Goal: Task Accomplishment & Management: Use online tool/utility

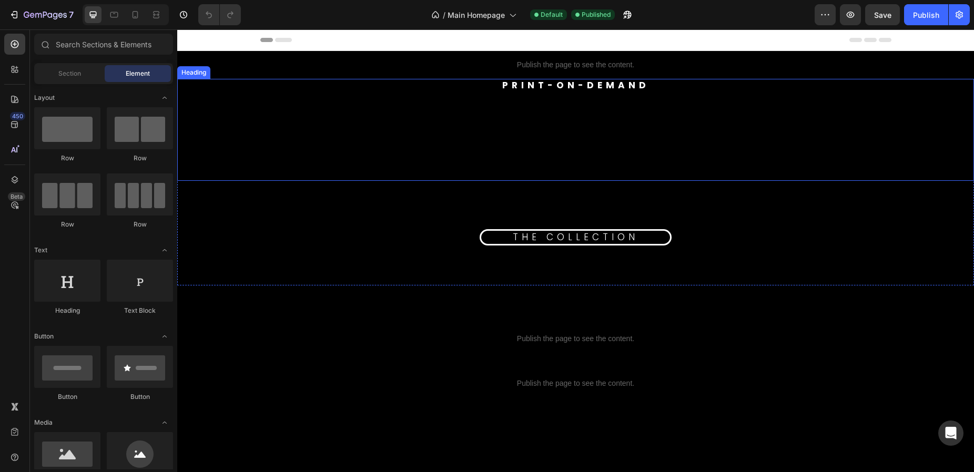
click at [572, 116] on h2 "PRINT-ON-DEMAND" at bounding box center [575, 125] width 797 height 92
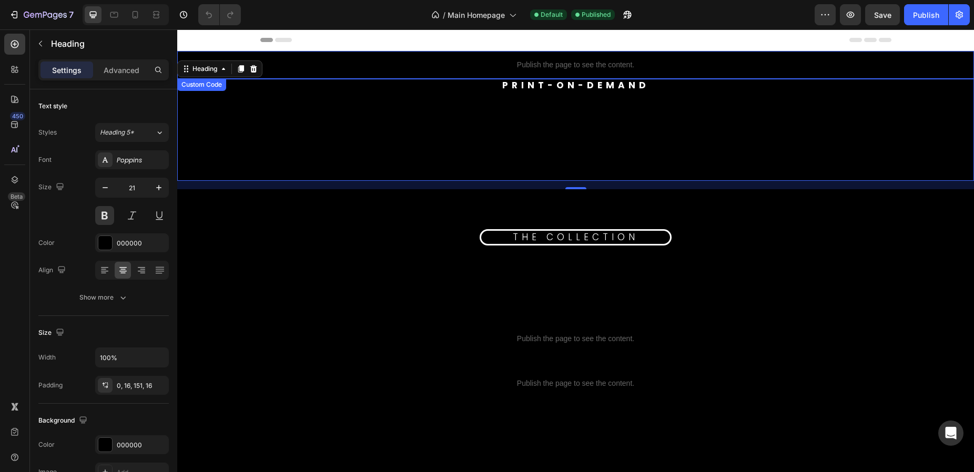
click at [582, 66] on p "Publish the page to see the content." at bounding box center [575, 64] width 797 height 11
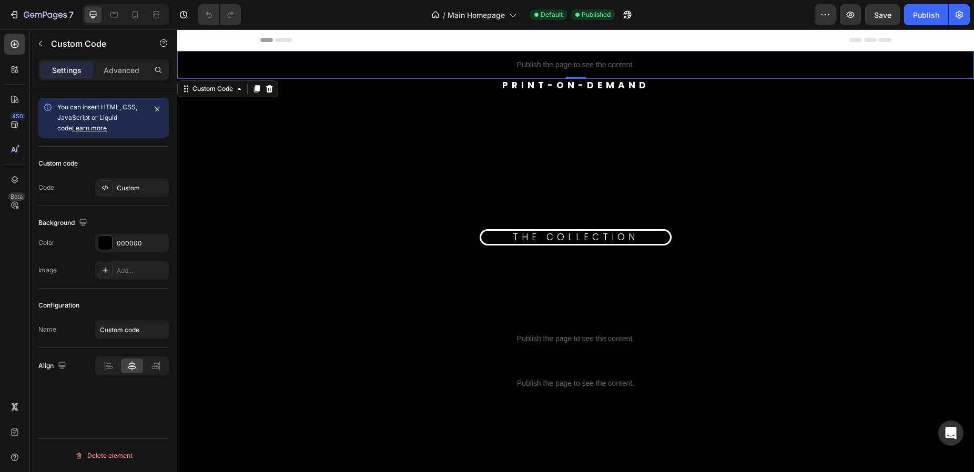
click at [567, 59] on p "Publish the page to see the content." at bounding box center [575, 64] width 797 height 11
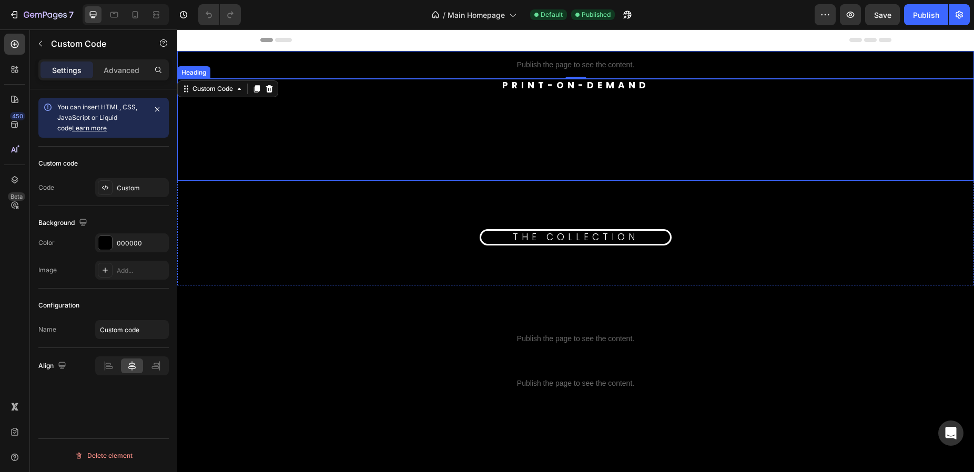
click at [663, 121] on h2 "PRINT-ON-DEMAND" at bounding box center [575, 125] width 797 height 92
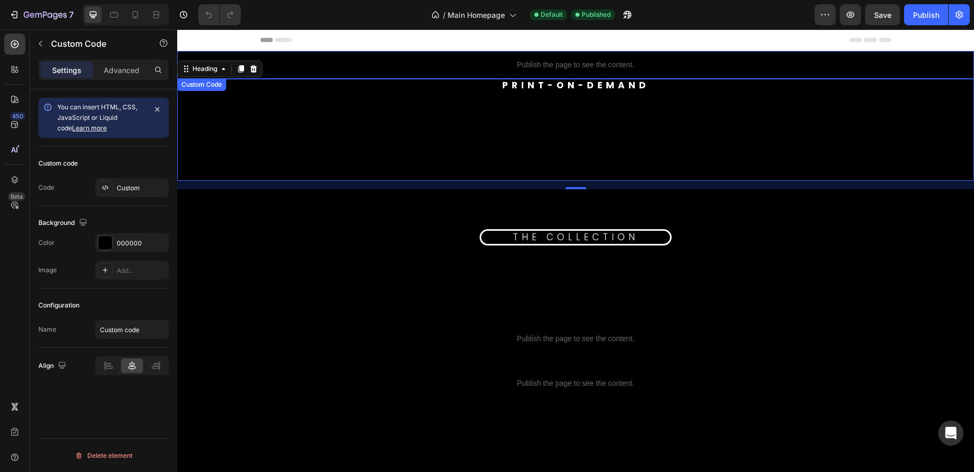
click at [686, 62] on p "Publish the page to see the content." at bounding box center [575, 64] width 797 height 11
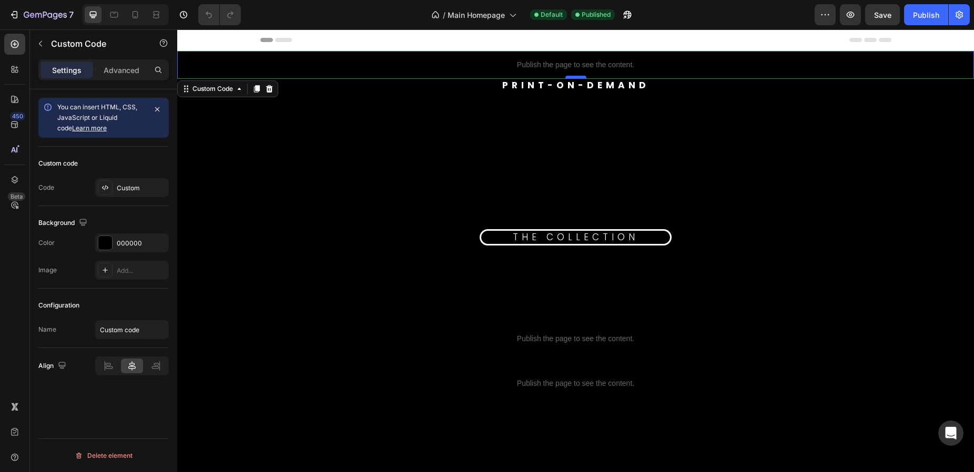
click at [579, 77] on div at bounding box center [576, 77] width 21 height 3
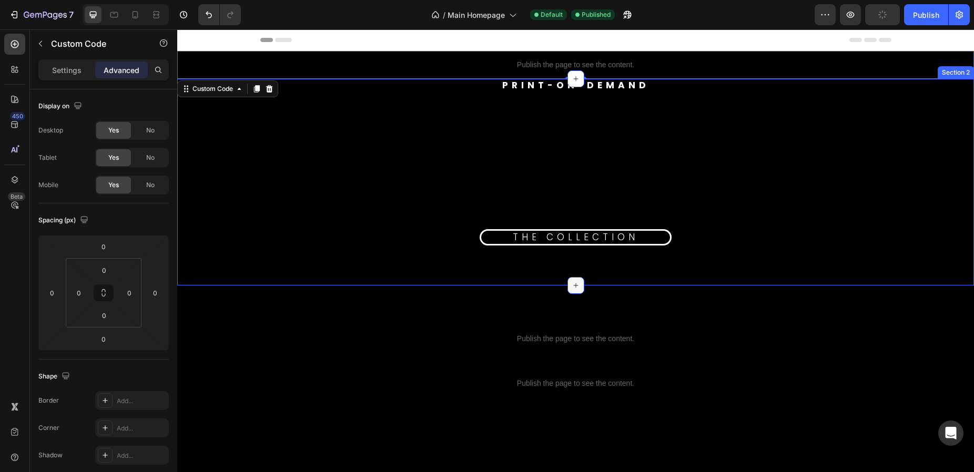
click at [572, 288] on icon at bounding box center [576, 285] width 8 height 8
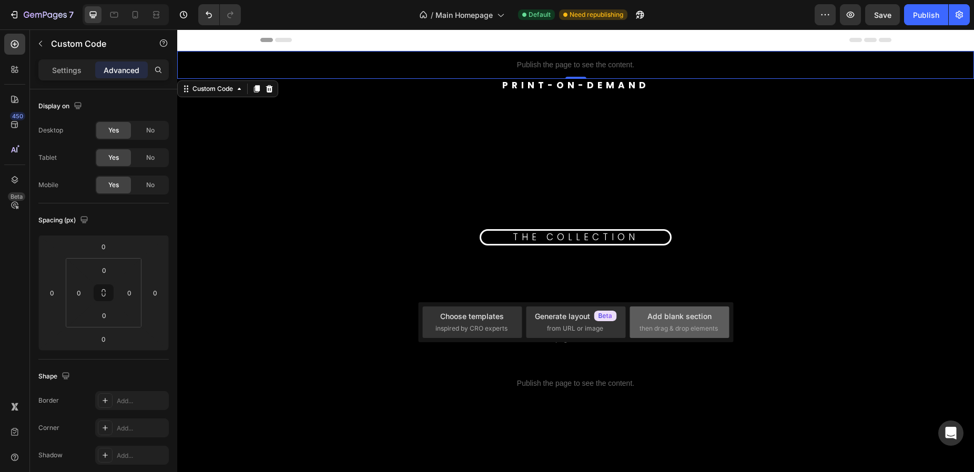
click at [664, 323] on div "Add blank section then drag & drop elements" at bounding box center [680, 322] width 80 height 23
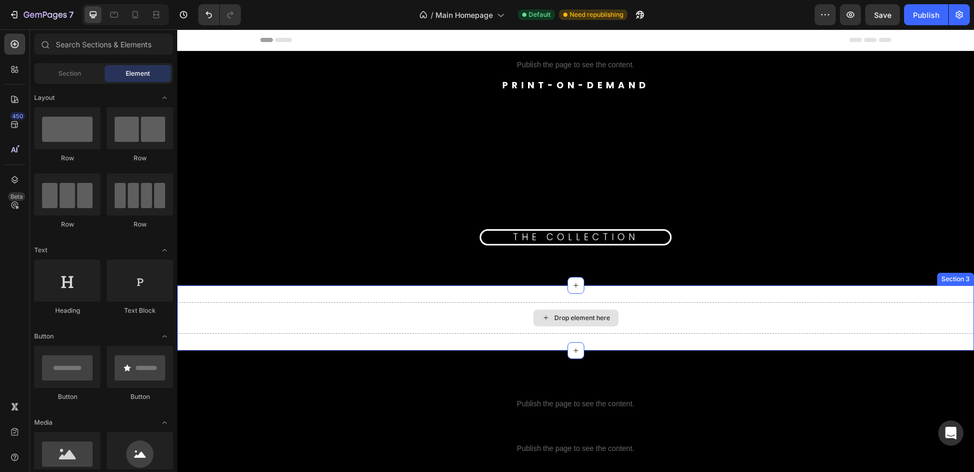
click at [546, 317] on div "Drop element here" at bounding box center [575, 318] width 85 height 17
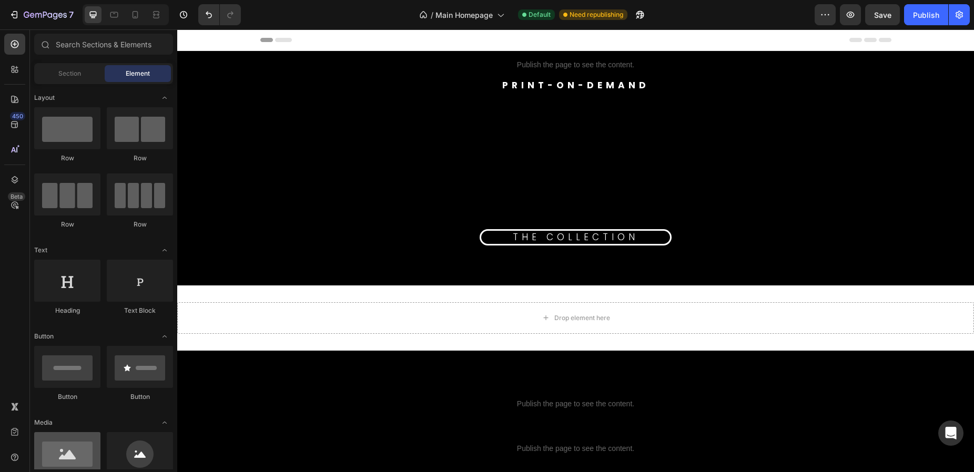
click at [69, 455] on div at bounding box center [67, 453] width 66 height 42
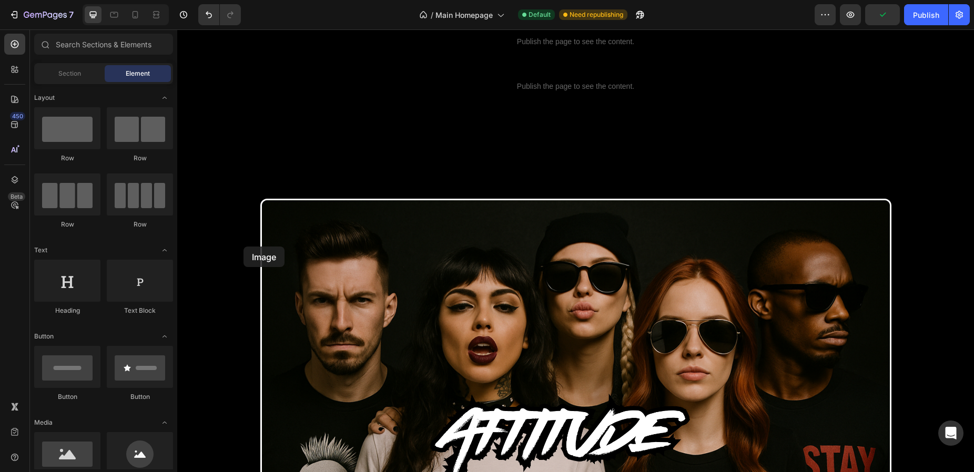
scroll to position [403, 0]
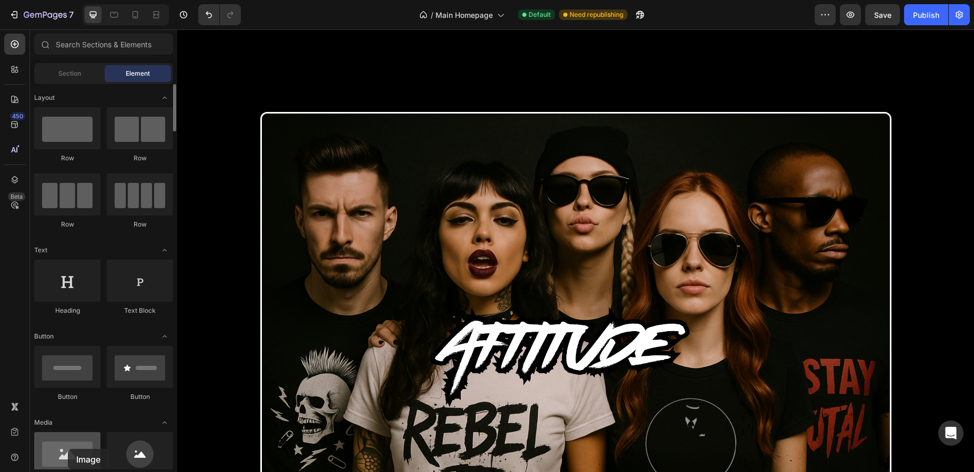
drag, startPoint x: 69, startPoint y: 455, endPoint x: 68, endPoint y: 449, distance: 5.5
click at [68, 449] on div at bounding box center [67, 453] width 66 height 42
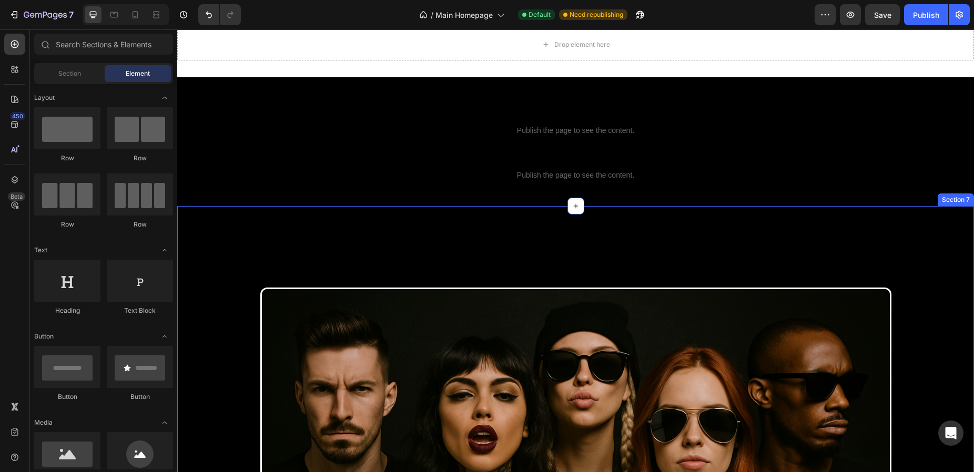
scroll to position [0, 0]
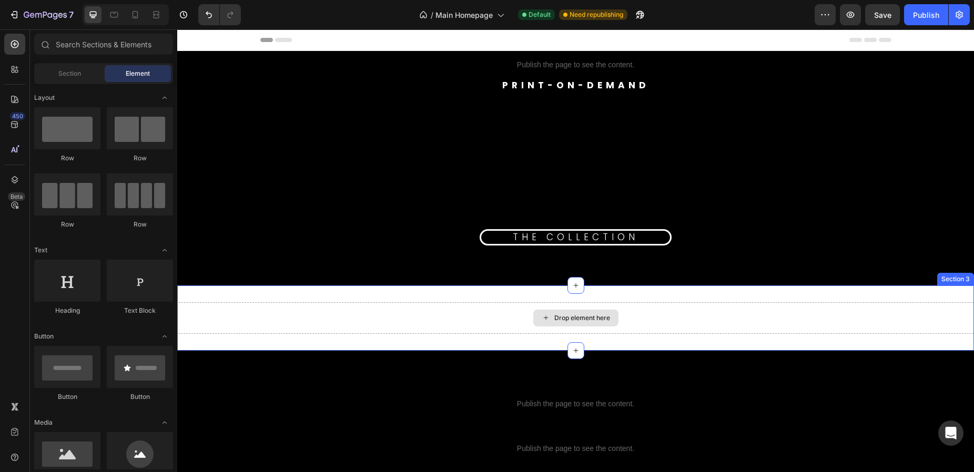
click at [559, 312] on div "Drop element here" at bounding box center [575, 318] width 85 height 17
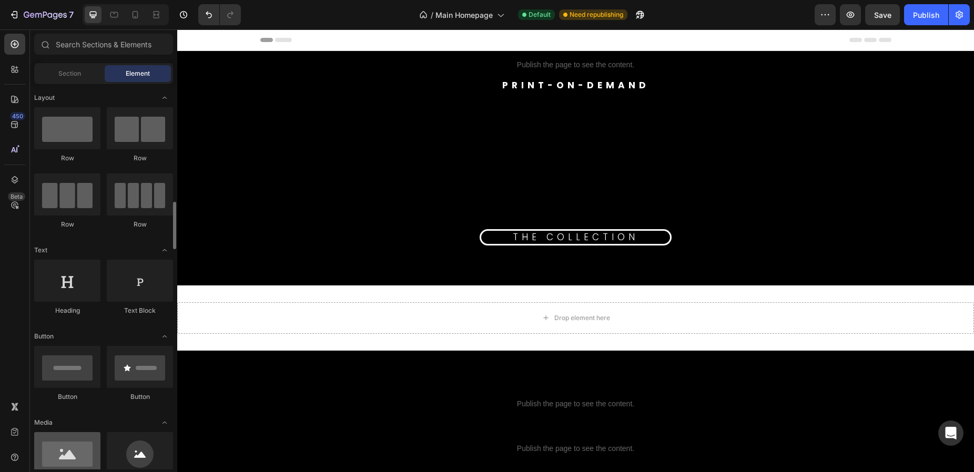
scroll to position [158, 0]
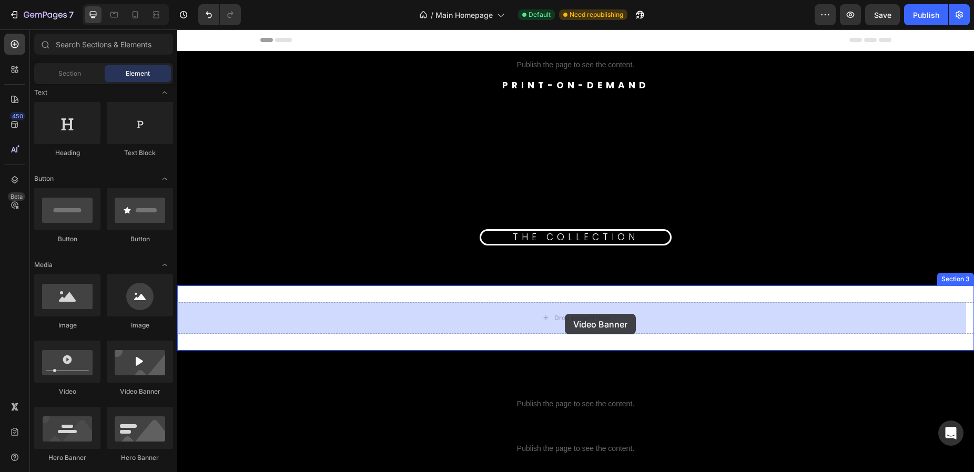
drag, startPoint x: 303, startPoint y: 395, endPoint x: 565, endPoint y: 314, distance: 274.6
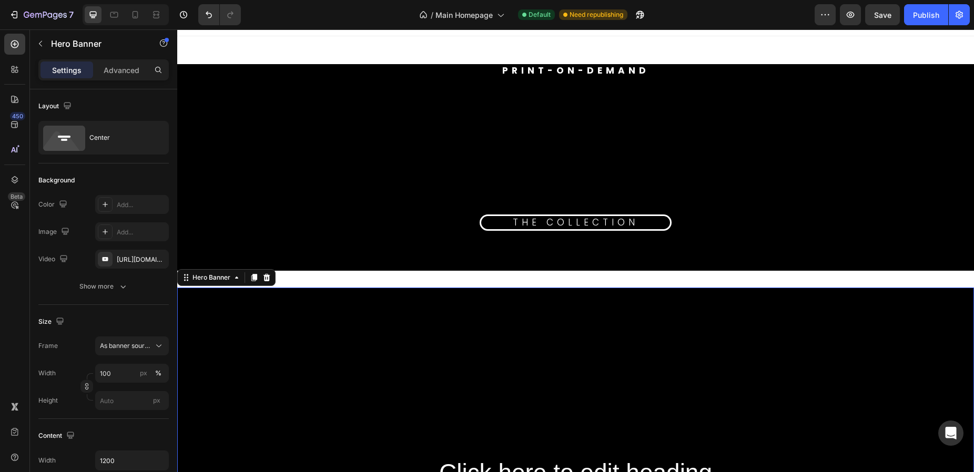
scroll to position [0, 0]
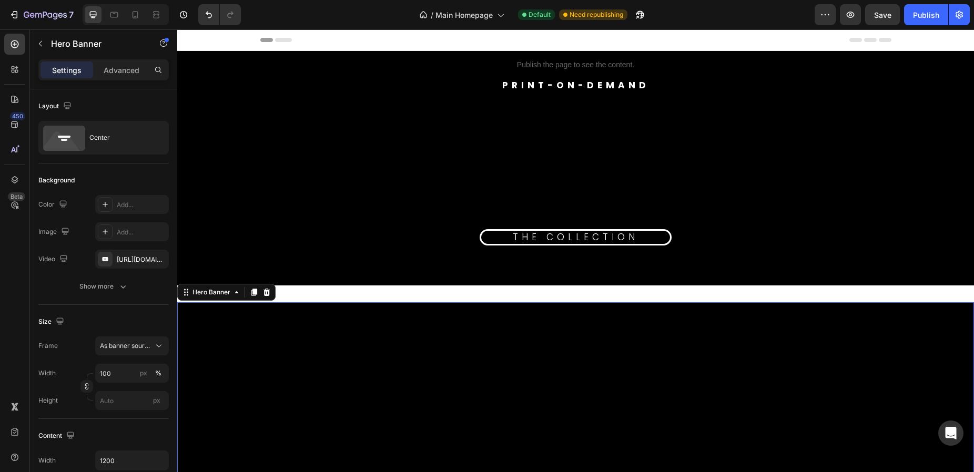
click at [156, 261] on icon "button" at bounding box center [158, 259] width 8 height 8
type input "Auto"
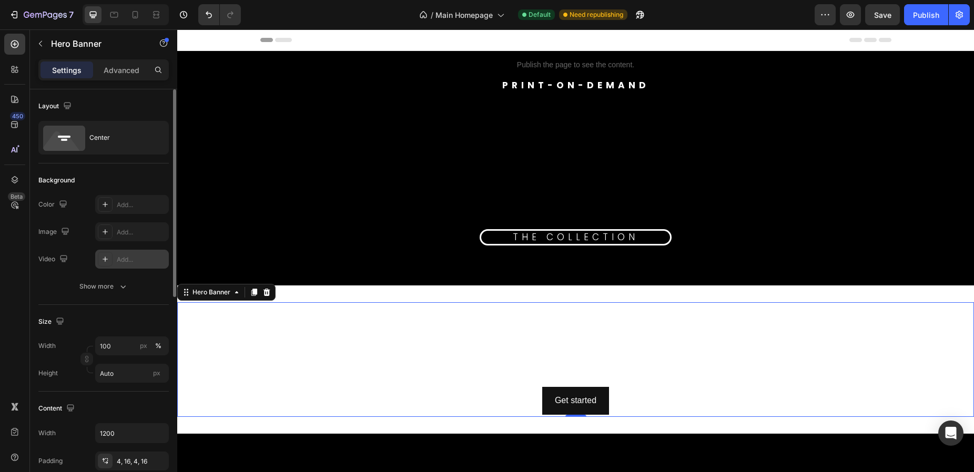
click at [108, 258] on icon at bounding box center [105, 259] width 8 height 8
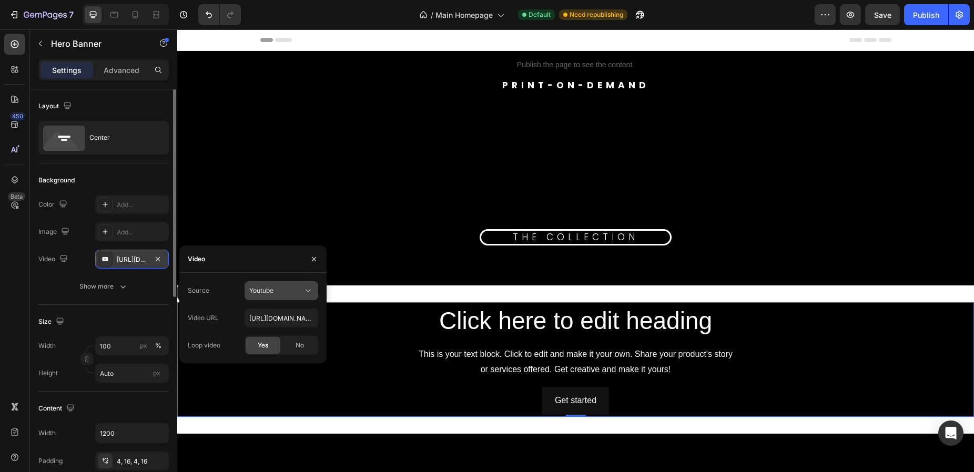
click at [301, 294] on div "Youtube" at bounding box center [276, 290] width 54 height 9
click at [286, 316] on span "Video hosting" at bounding box center [269, 316] width 40 height 9
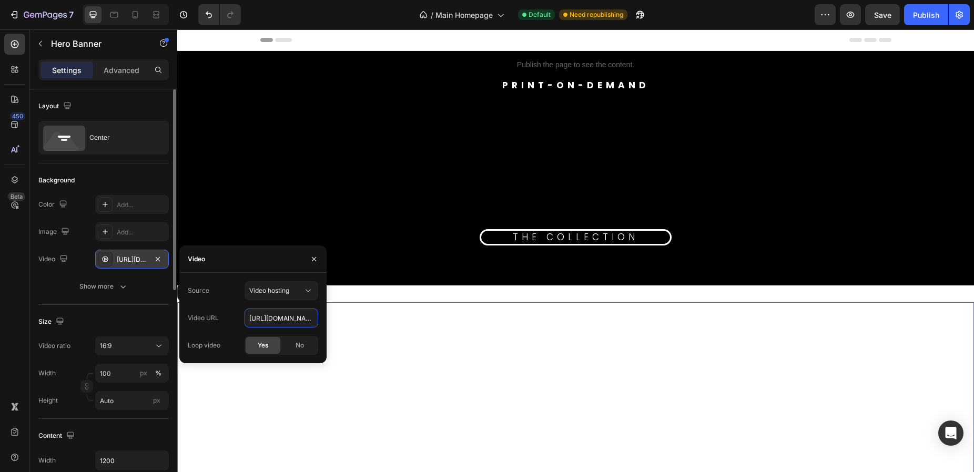
click at [286, 316] on input "[URL][DOMAIN_NAME]" at bounding box center [282, 318] width 74 height 19
paste input "ba032918f1cc4c988af293ce99fb70b5"
type input "[URL][DOMAIN_NAME]"
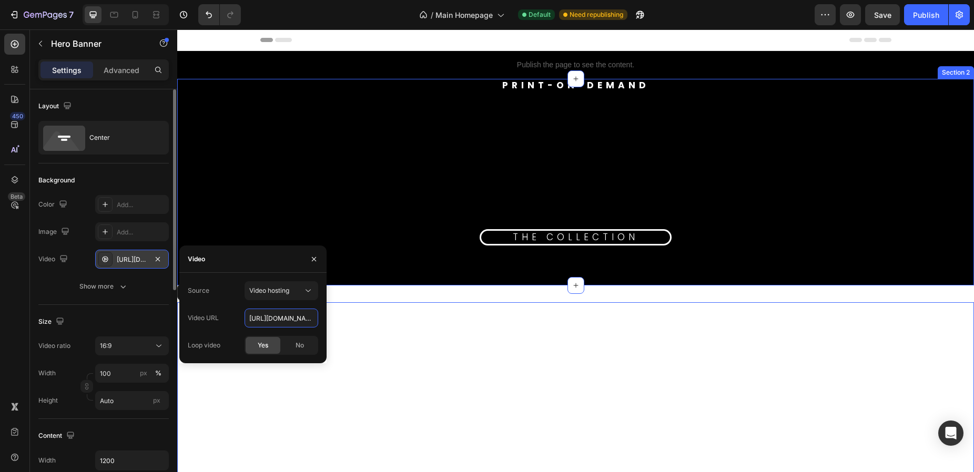
scroll to position [0, 178]
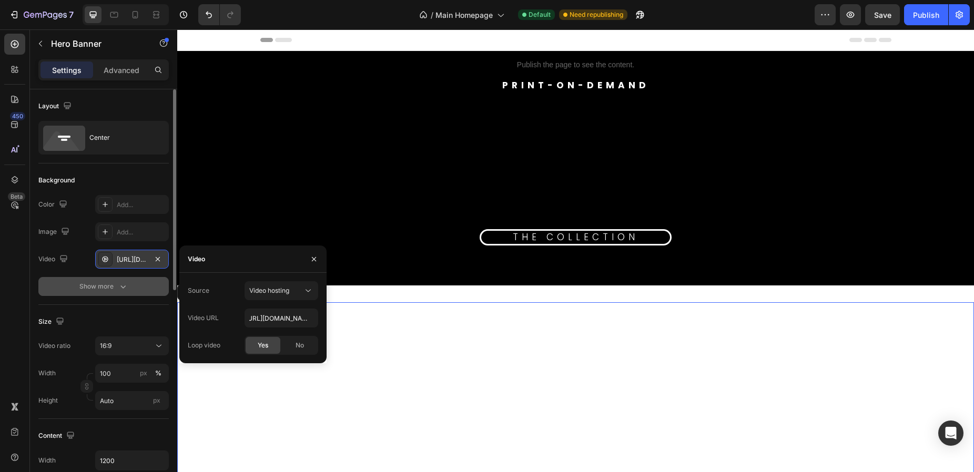
click at [127, 284] on icon "button" at bounding box center [123, 286] width 11 height 11
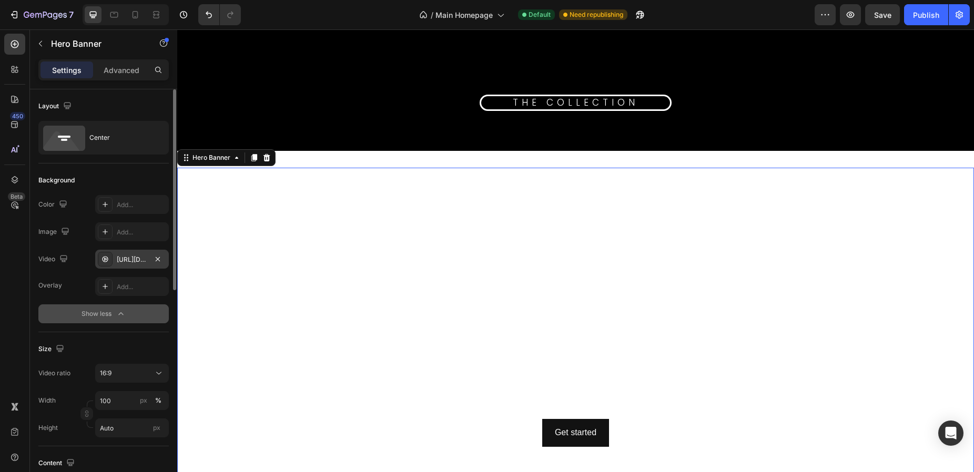
scroll to position [53, 0]
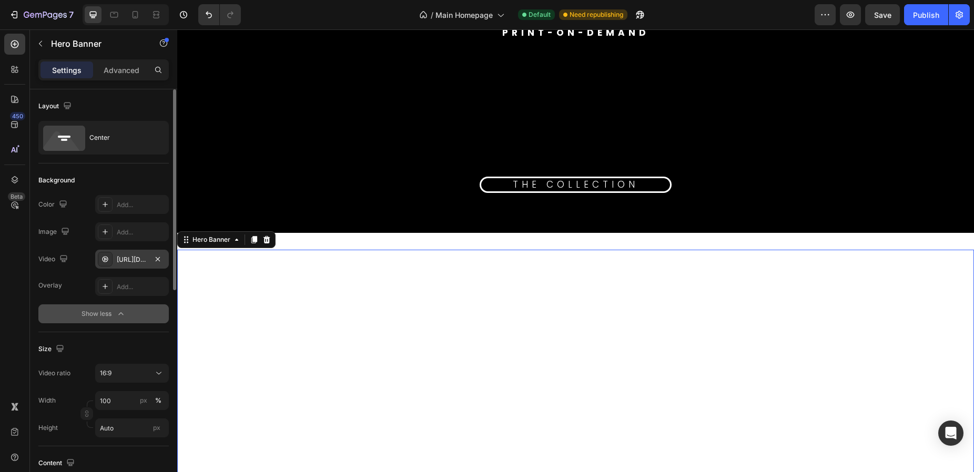
click at [537, 298] on video "Background Image" at bounding box center [575, 474] width 797 height 448
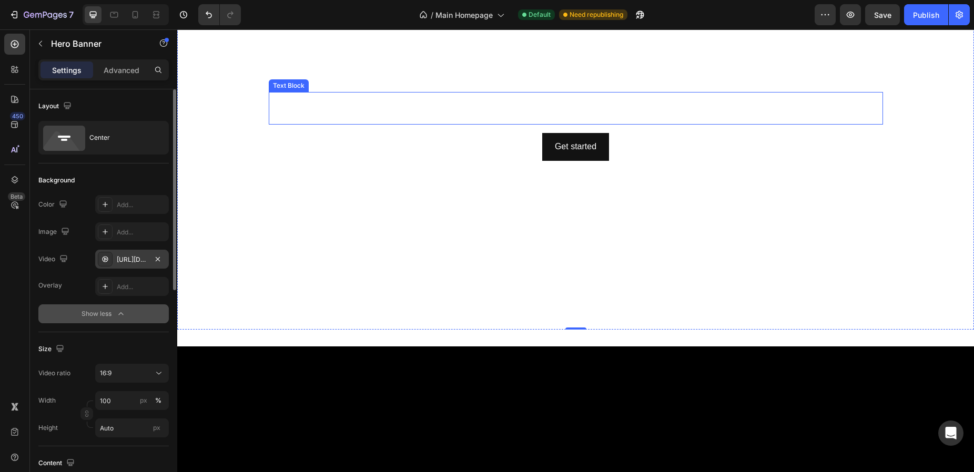
scroll to position [105, 0]
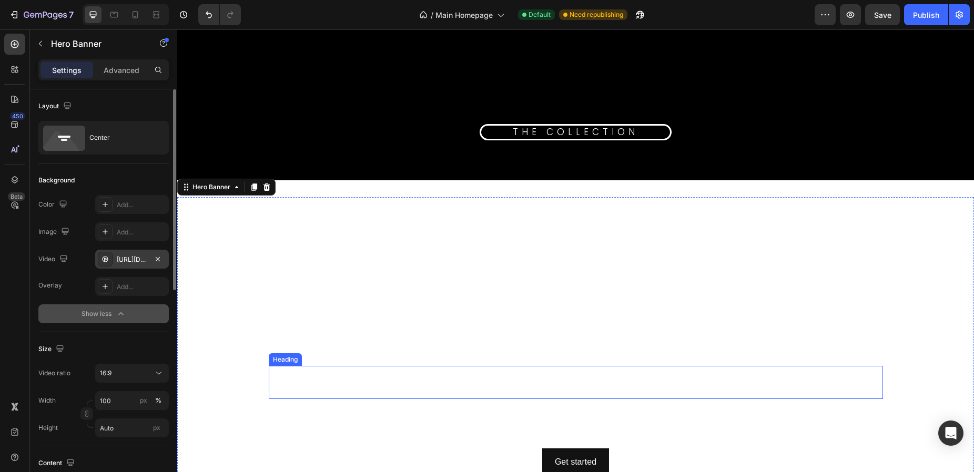
click at [568, 380] on h2 "Click here to edit heading" at bounding box center [576, 383] width 615 height 34
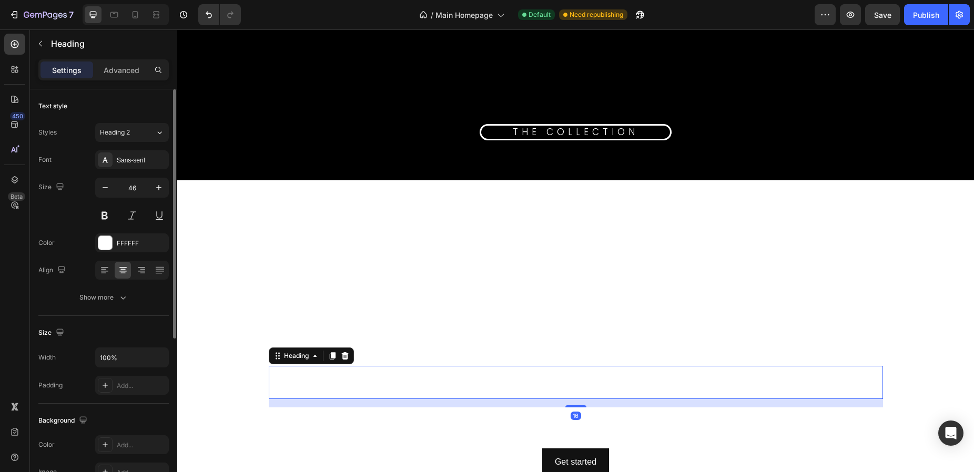
click at [568, 380] on h2 "Click here to edit heading" at bounding box center [576, 383] width 615 height 34
click at [568, 380] on p "Click here to edit heading" at bounding box center [576, 383] width 612 height 32
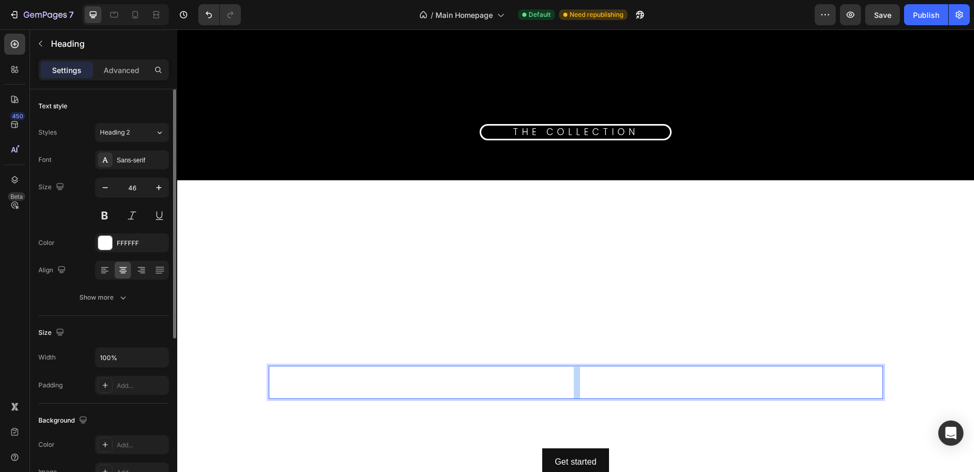
click at [568, 380] on p "Click here to edit heading" at bounding box center [576, 383] width 612 height 32
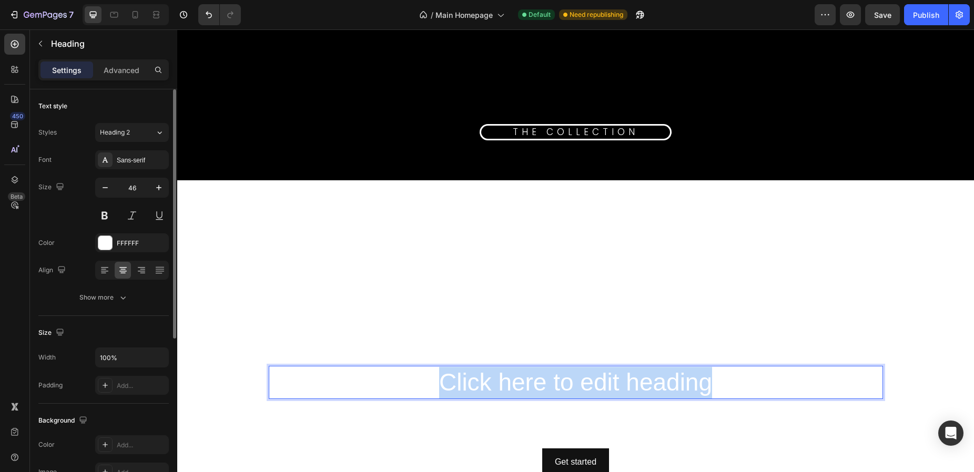
click at [568, 380] on p "Click here to edit heading" at bounding box center [576, 383] width 612 height 32
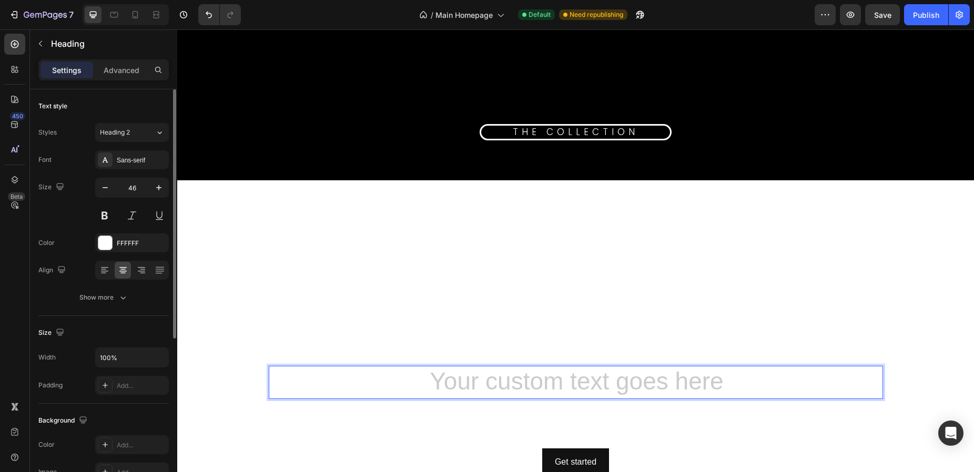
click at [536, 382] on h2 "Rich Text Editor. Editing area: main" at bounding box center [576, 383] width 615 height 34
drag, startPoint x: 530, startPoint y: 382, endPoint x: 431, endPoint y: 341, distance: 106.9
click at [440, 337] on video "Background Image" at bounding box center [575, 421] width 797 height 448
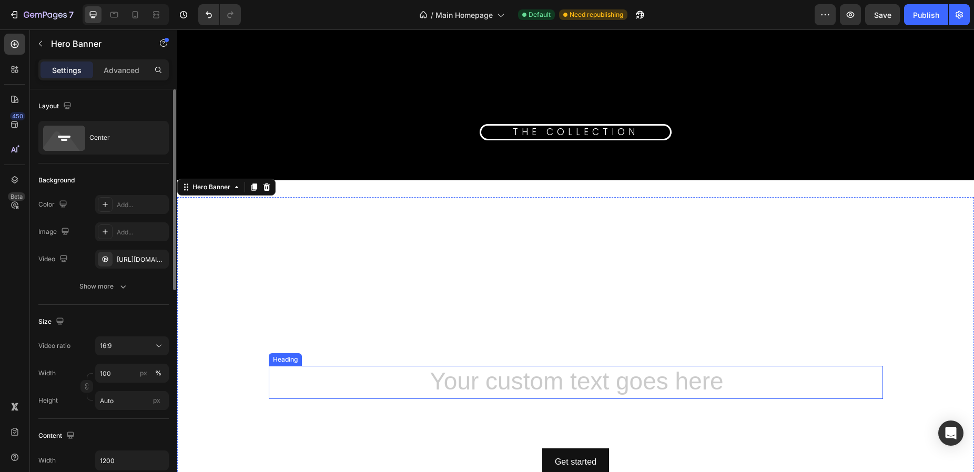
click at [322, 389] on h2 "Rich Text Editor. Editing area: main" at bounding box center [576, 383] width 615 height 34
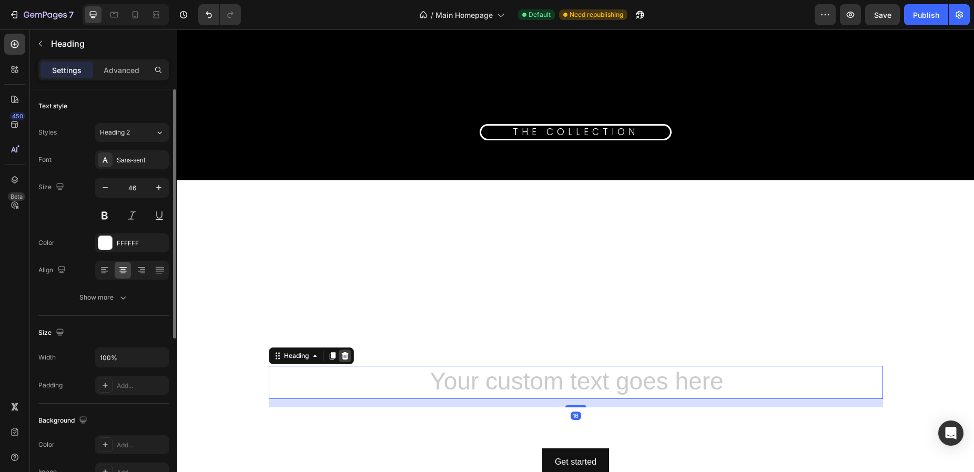
click at [341, 352] on icon at bounding box center [345, 356] width 8 height 8
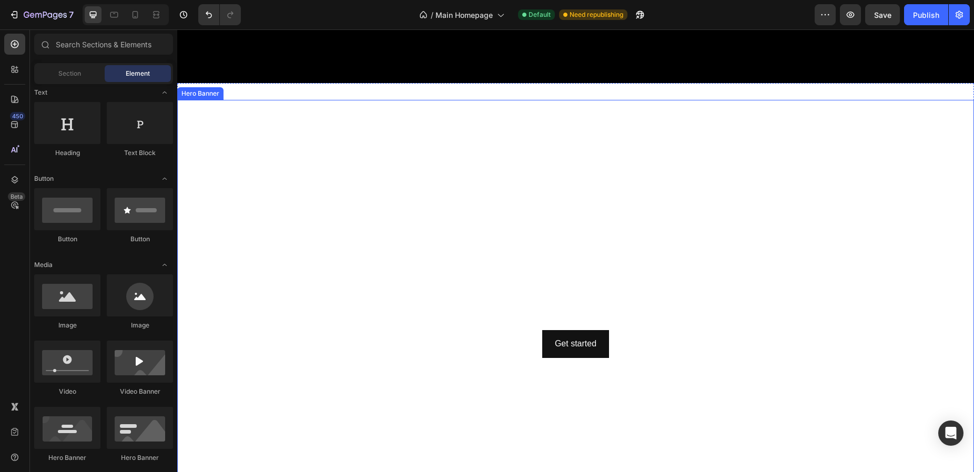
scroll to position [316, 0]
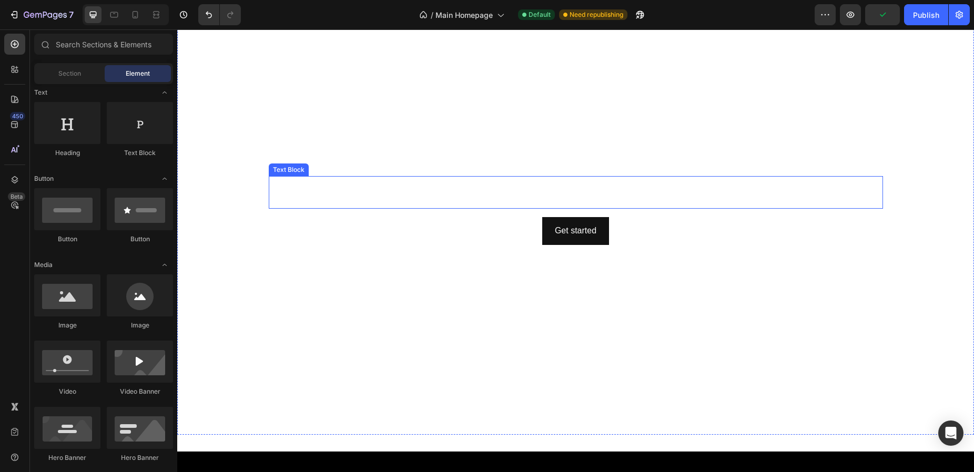
click at [518, 191] on div "This is your text block. Click to edit and make it your own. Share your product…" at bounding box center [576, 192] width 615 height 33
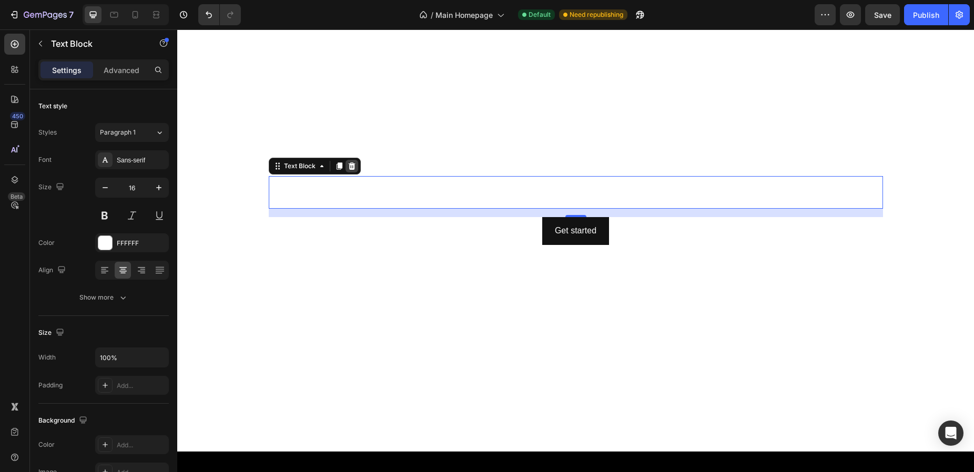
click at [348, 165] on icon at bounding box center [351, 166] width 7 height 7
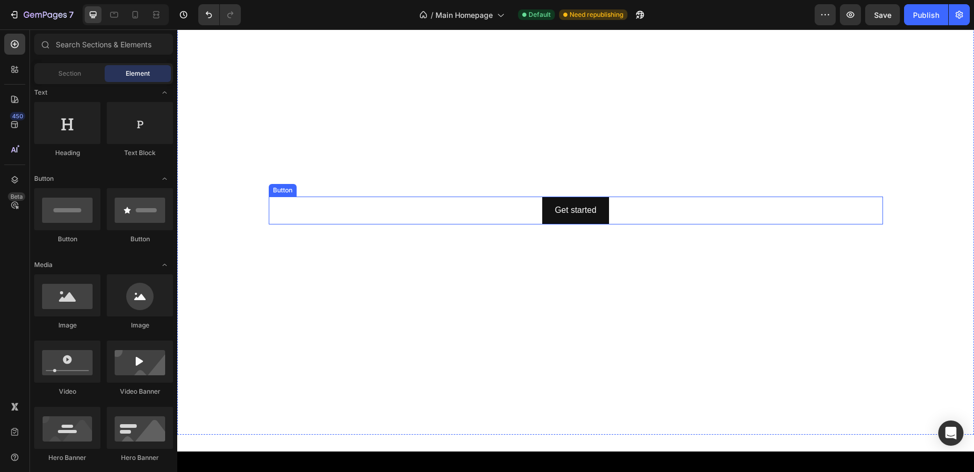
click at [495, 210] on div "Get started Button" at bounding box center [576, 211] width 615 height 28
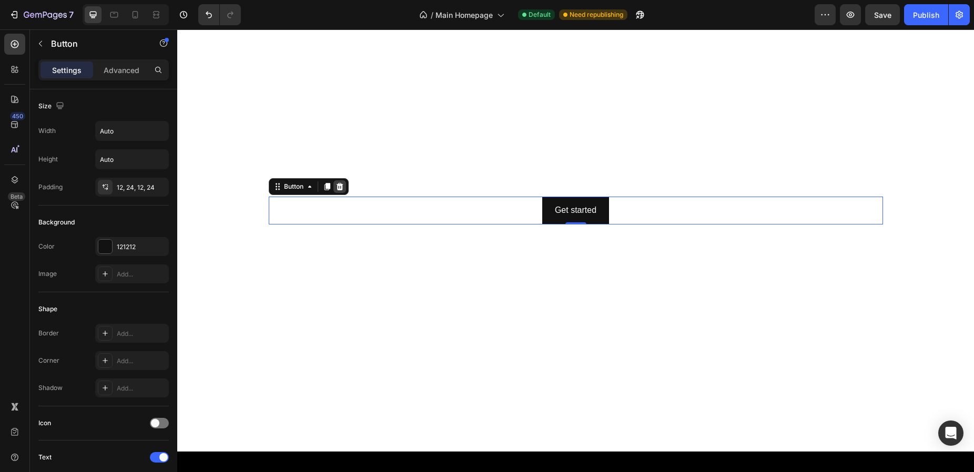
click at [339, 186] on icon at bounding box center [340, 187] width 8 height 8
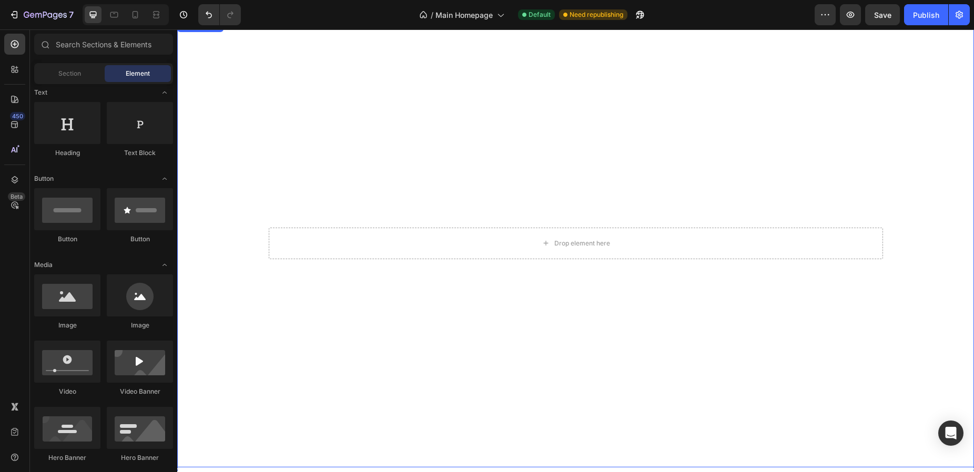
scroll to position [210, 0]
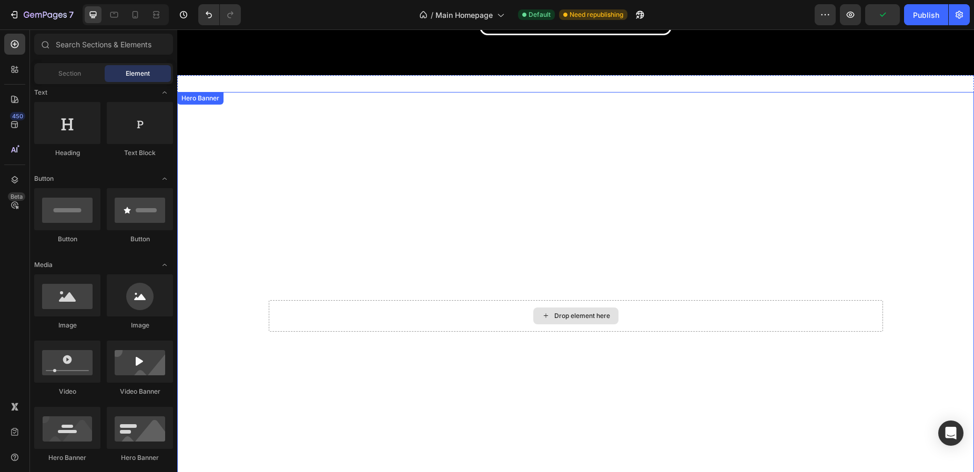
click at [479, 319] on div "Drop element here" at bounding box center [576, 316] width 615 height 32
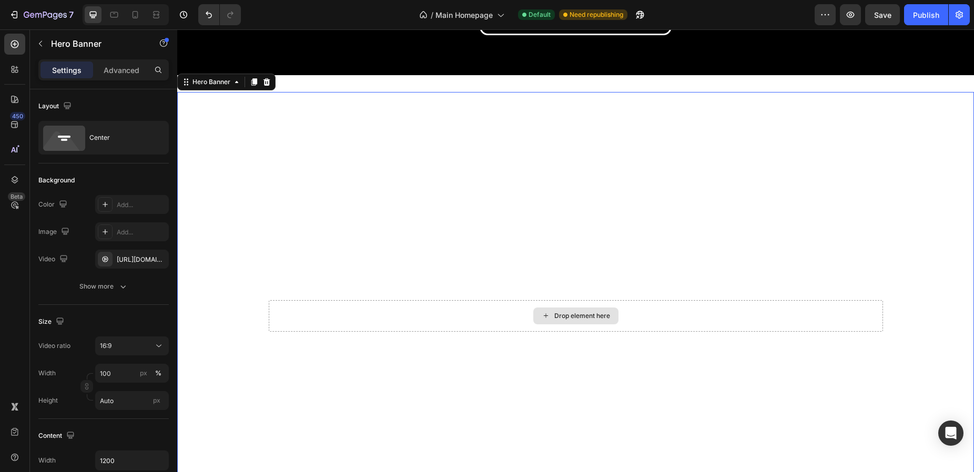
click at [645, 314] on div "Drop element here" at bounding box center [576, 316] width 615 height 32
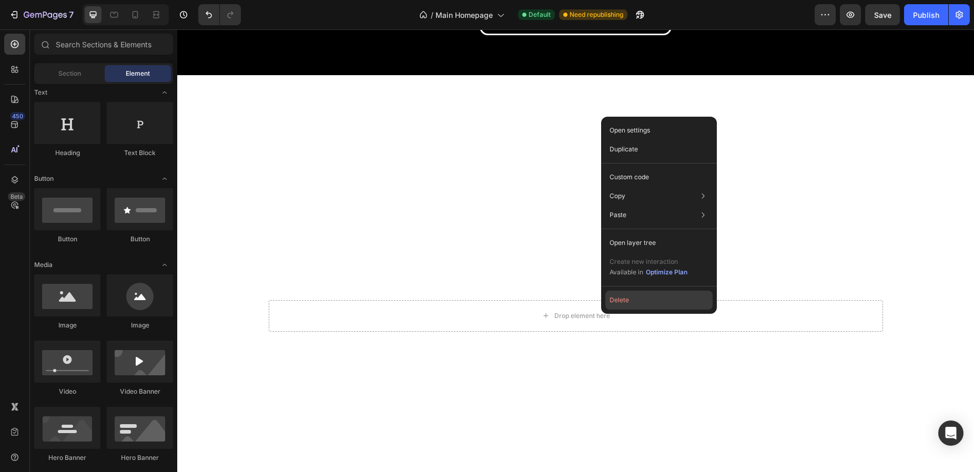
click at [612, 305] on button "Delete" at bounding box center [659, 300] width 107 height 19
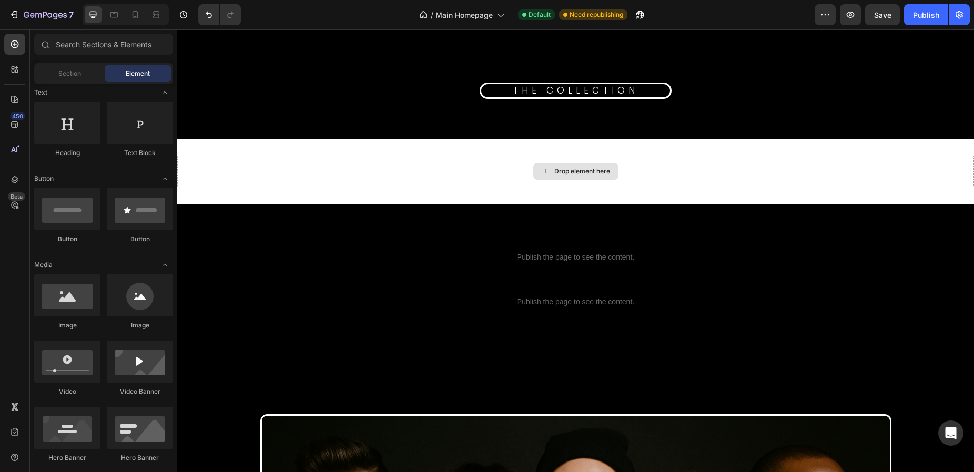
scroll to position [0, 0]
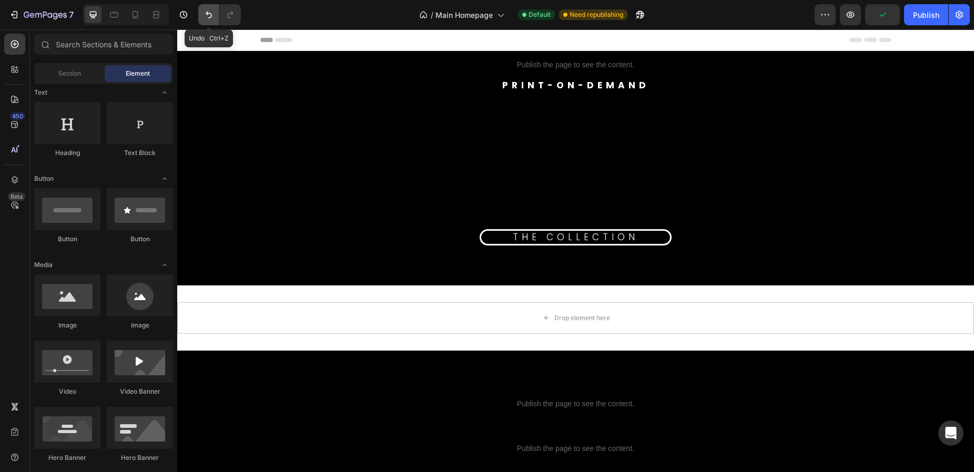
click at [204, 16] on icon "Undo/Redo" at bounding box center [209, 14] width 11 height 11
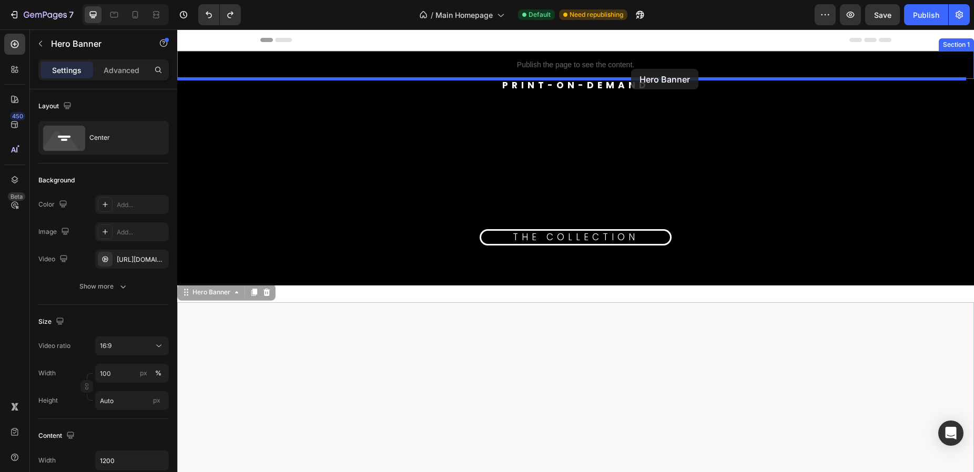
drag, startPoint x: 643, startPoint y: 398, endPoint x: 631, endPoint y: 69, distance: 329.1
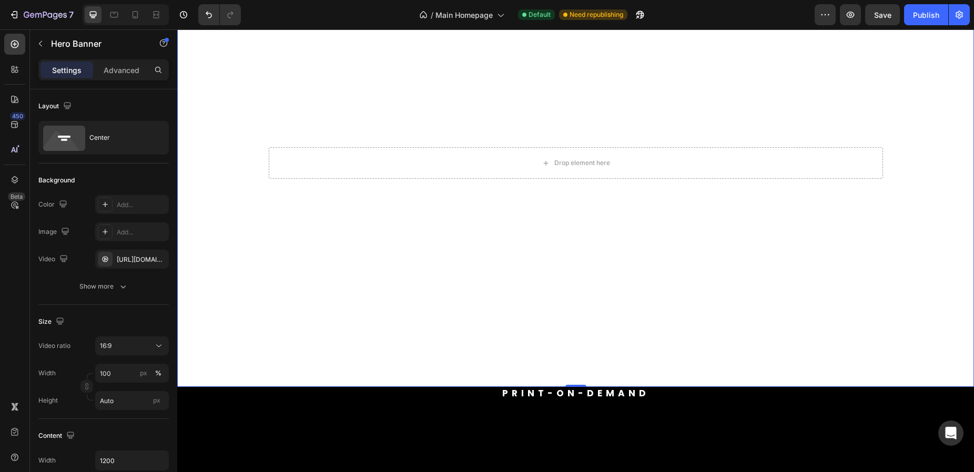
scroll to position [158, 0]
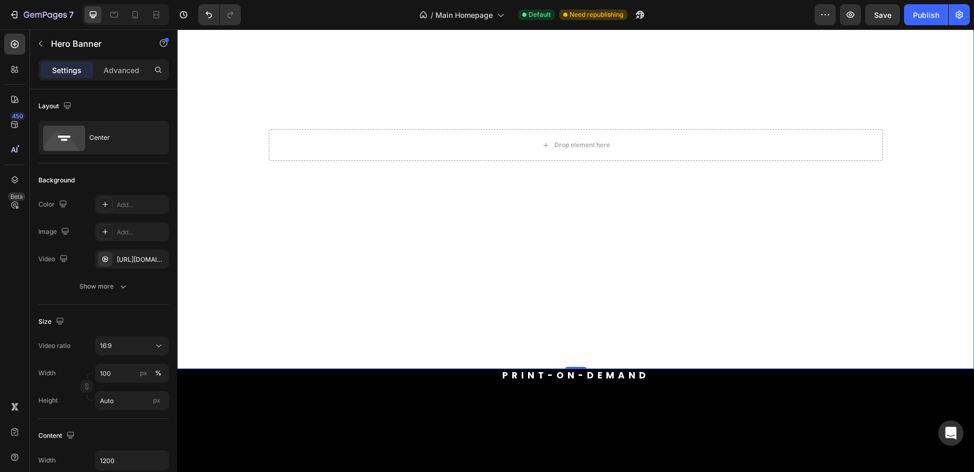
click at [408, 355] on video "Background Image" at bounding box center [575, 145] width 797 height 448
drag, startPoint x: 853, startPoint y: 24, endPoint x: 762, endPoint y: 22, distance: 91.6
click at [762, 22] on div "7 Version history / Main Homepage Default Need republishing Preview Save Publish" at bounding box center [487, 15] width 974 height 30
click at [222, 346] on video "Background Image" at bounding box center [575, 145] width 797 height 448
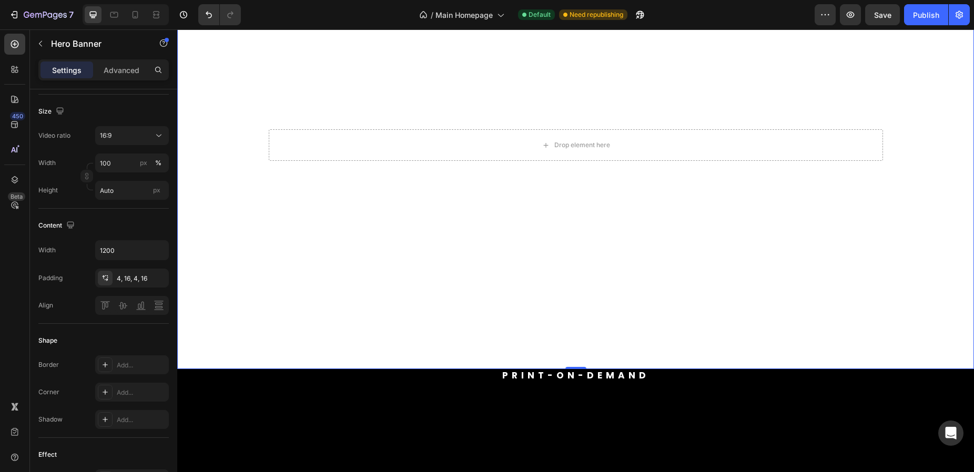
click at [214, 347] on video "Background Image" at bounding box center [575, 145] width 797 height 448
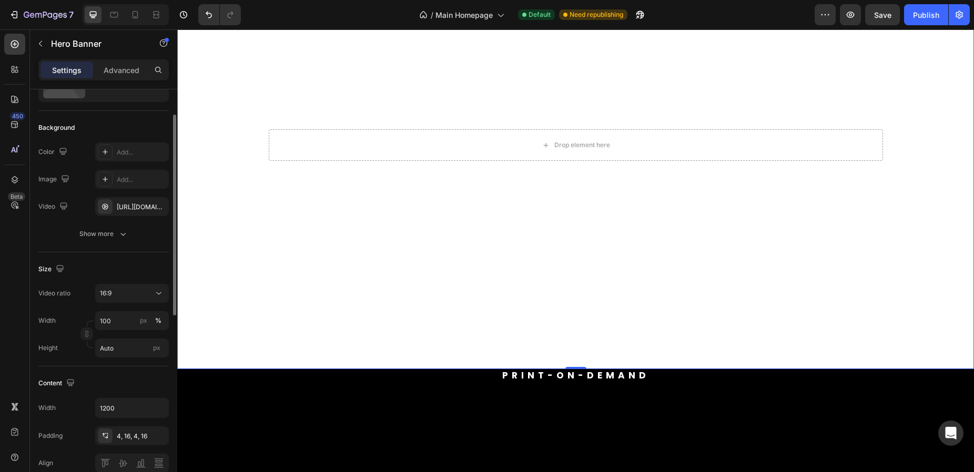
scroll to position [0, 0]
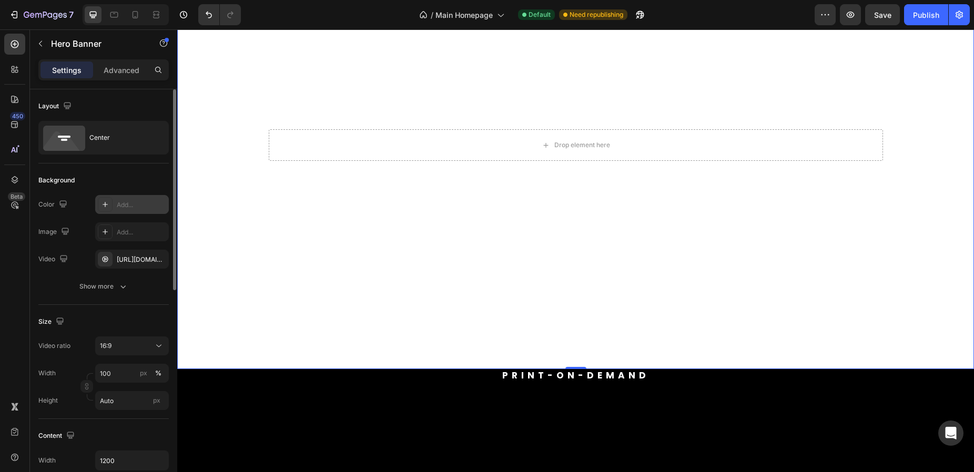
click at [107, 208] on icon at bounding box center [105, 204] width 8 height 8
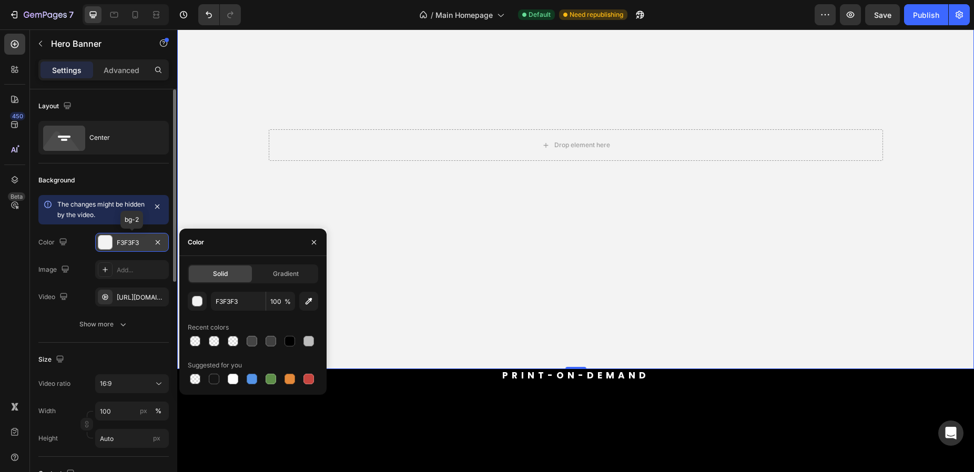
click at [108, 242] on div at bounding box center [105, 243] width 14 height 14
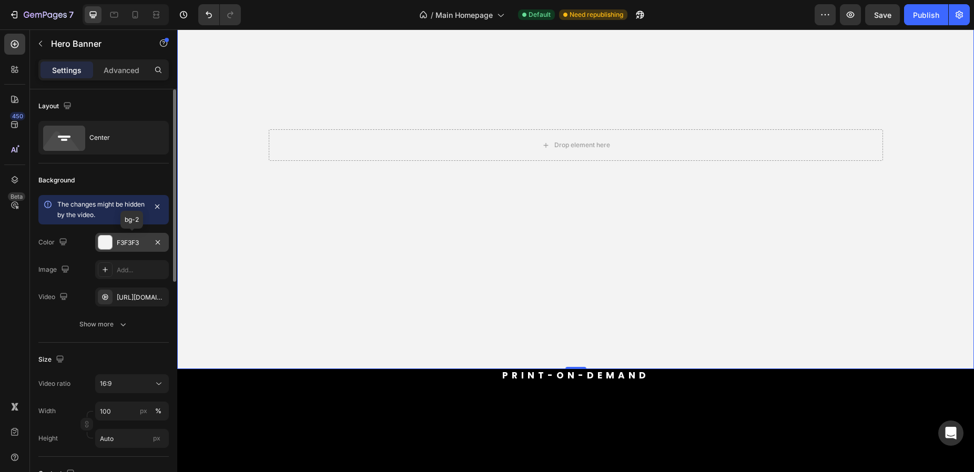
click at [108, 242] on div at bounding box center [105, 243] width 14 height 14
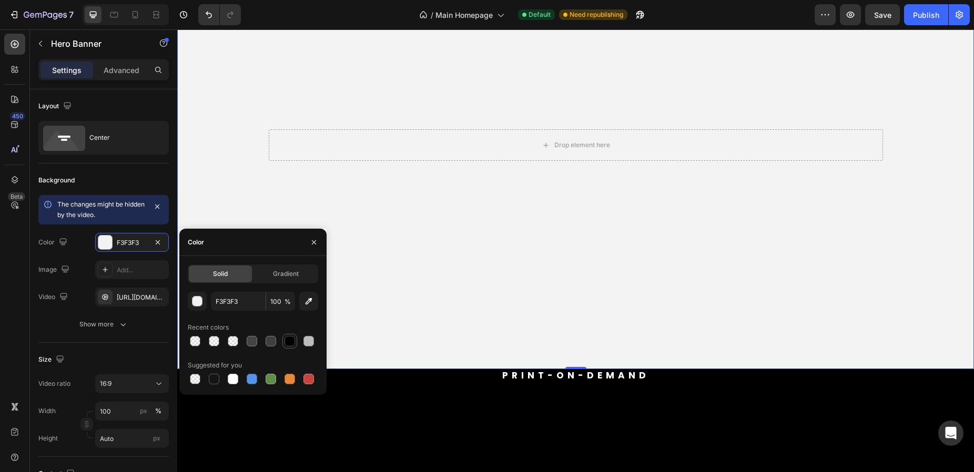
click at [285, 340] on div at bounding box center [290, 341] width 11 height 11
type input "000000"
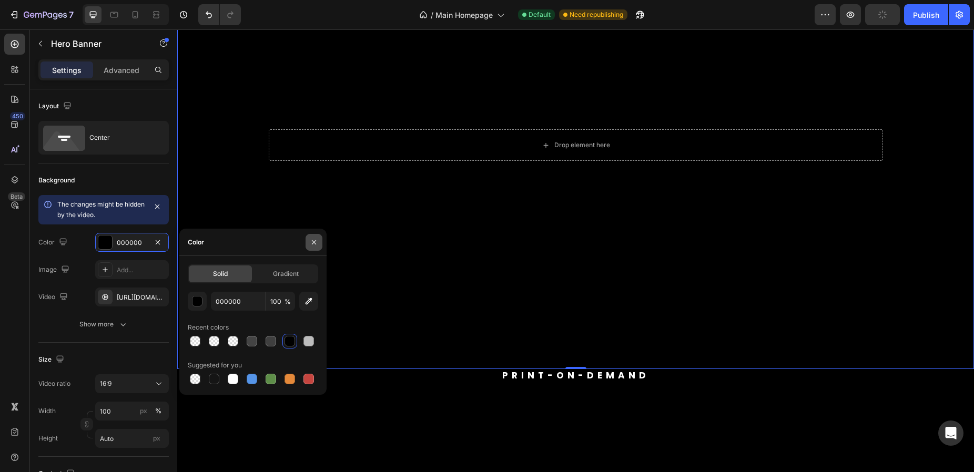
click at [313, 243] on icon "button" at bounding box center [314, 242] width 8 height 8
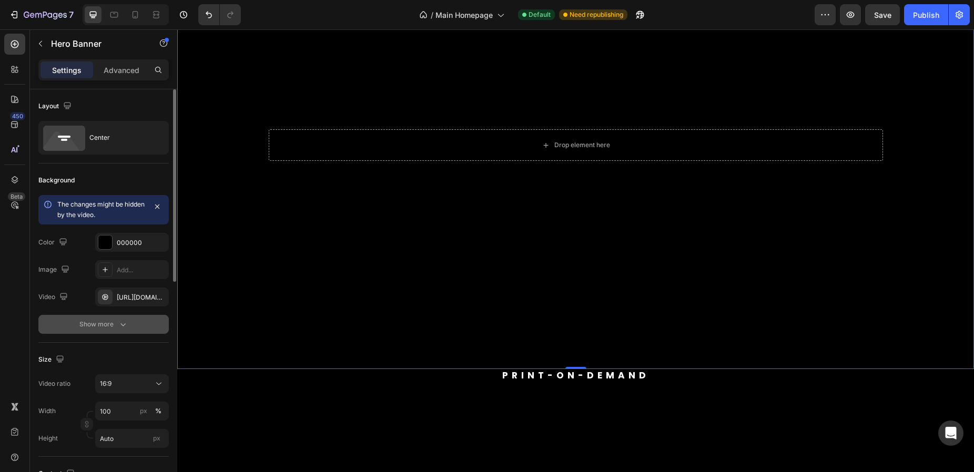
click at [90, 326] on div "Show more" at bounding box center [103, 324] width 49 height 11
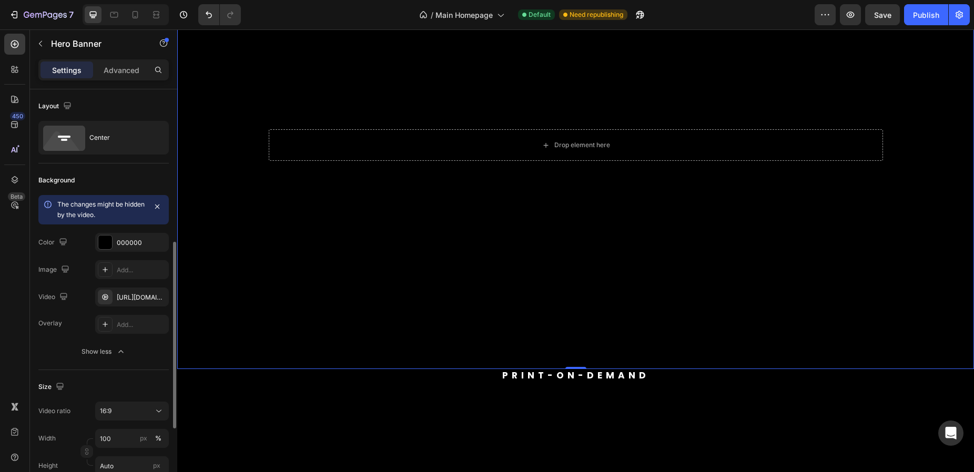
scroll to position [210, 0]
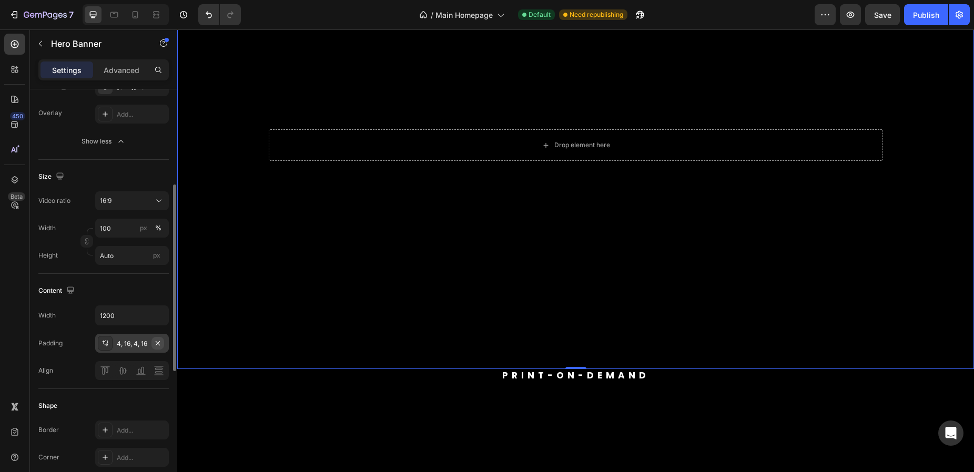
click at [158, 346] on icon "button" at bounding box center [158, 343] width 8 height 8
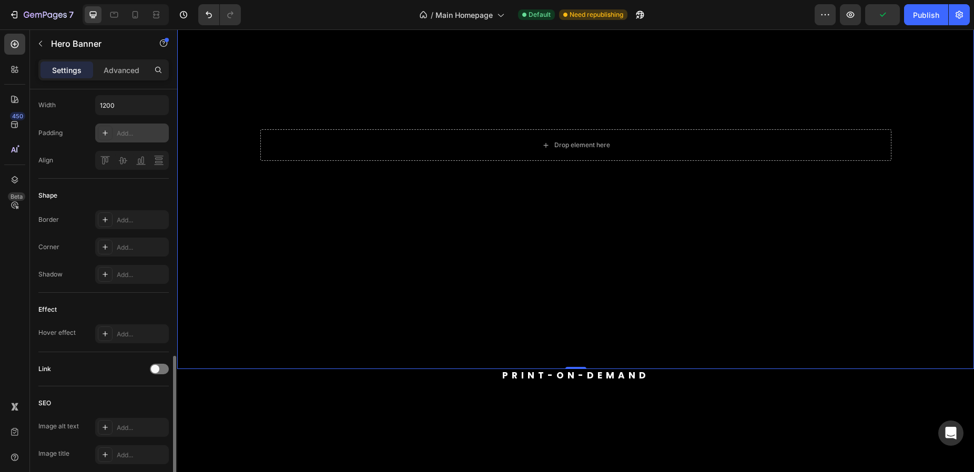
scroll to position [500, 0]
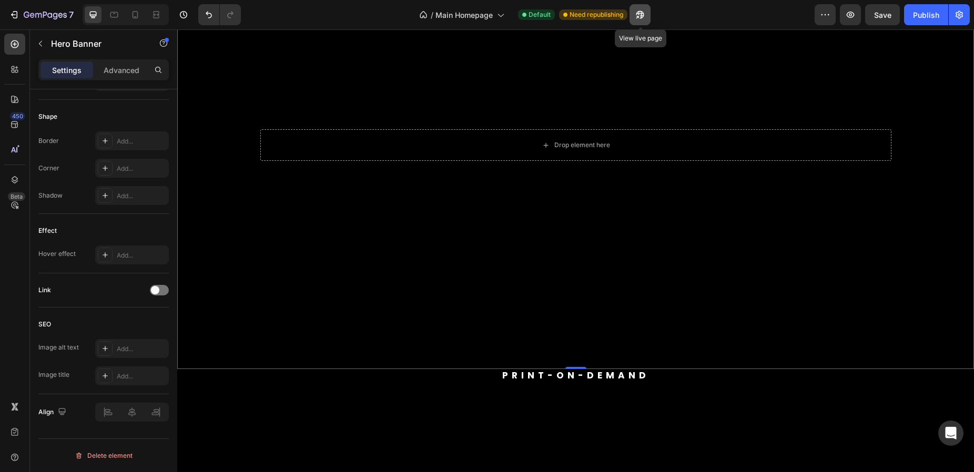
click at [638, 12] on icon "button" at bounding box center [640, 14] width 11 height 11
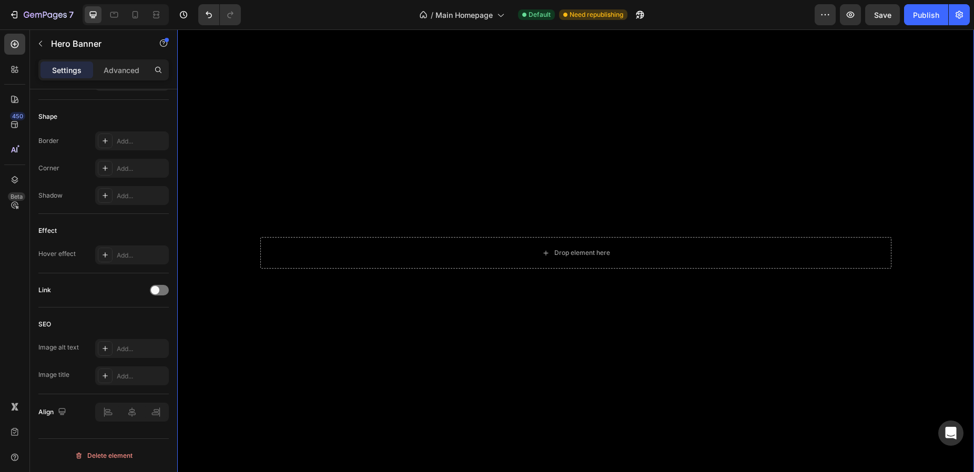
scroll to position [105, 0]
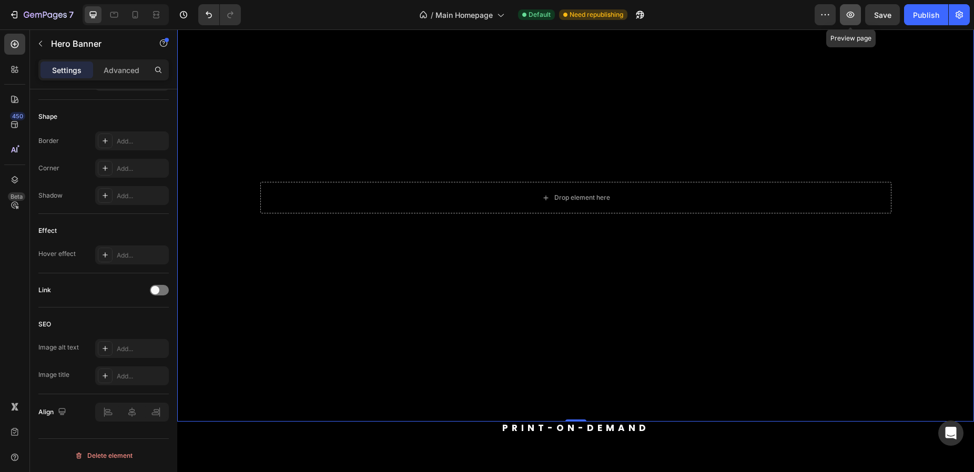
click at [848, 23] on button "button" at bounding box center [850, 14] width 21 height 21
click at [186, 11] on icon "button" at bounding box center [183, 14] width 11 height 11
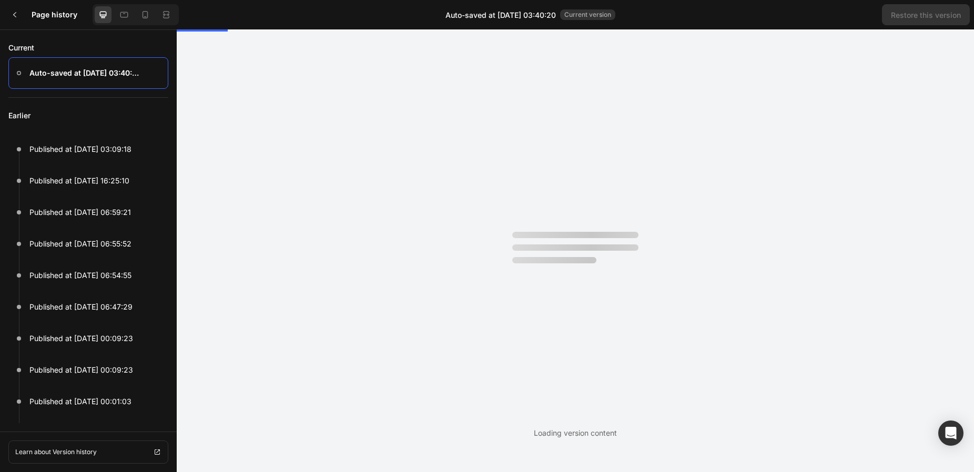
scroll to position [0, 0]
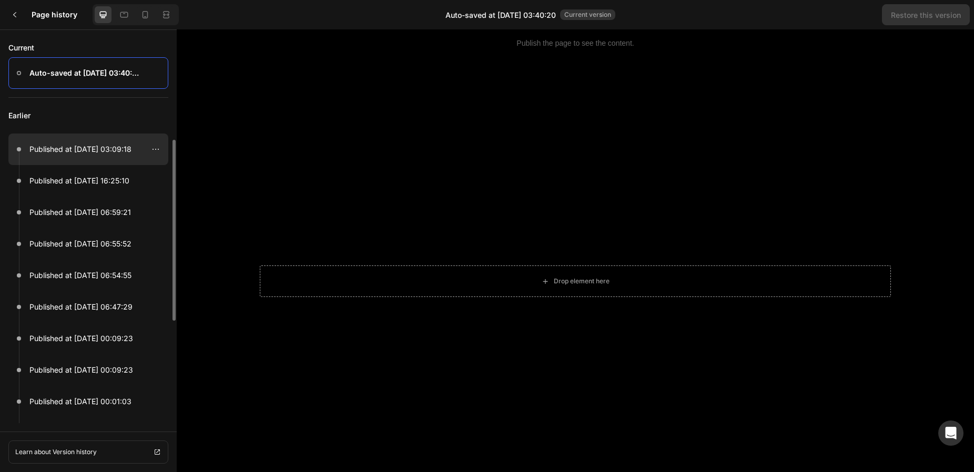
click at [115, 150] on p "Published at [DATE] 03:09:18" at bounding box center [80, 149] width 102 height 13
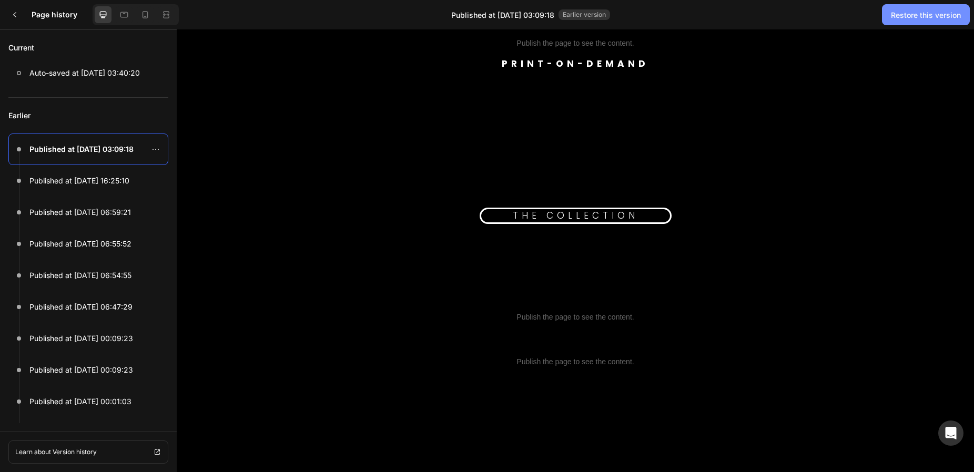
click at [907, 22] on button "Restore this version" at bounding box center [926, 14] width 88 height 21
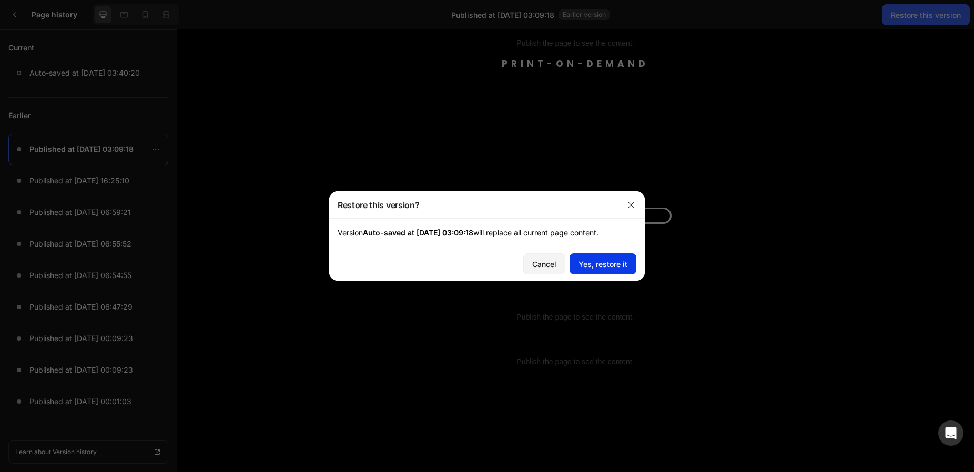
click at [602, 266] on div "Yes, restore it" at bounding box center [603, 264] width 49 height 11
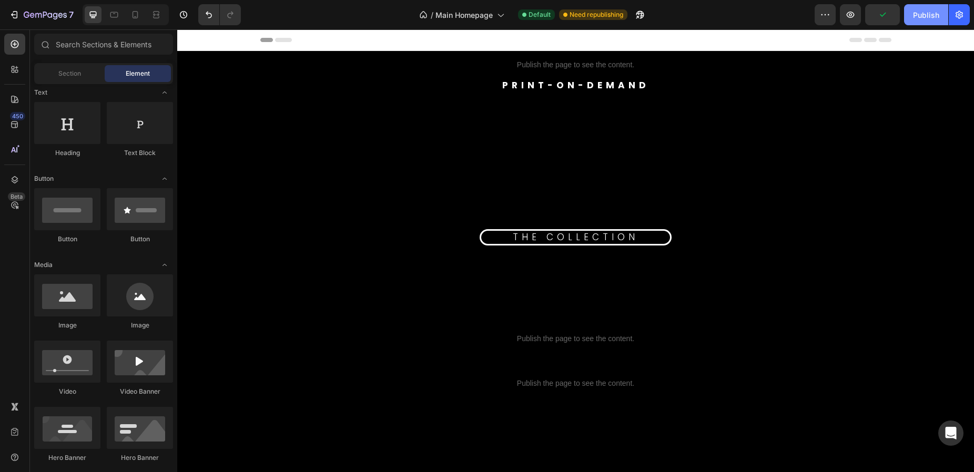
click at [917, 21] on button "Publish" at bounding box center [926, 14] width 44 height 21
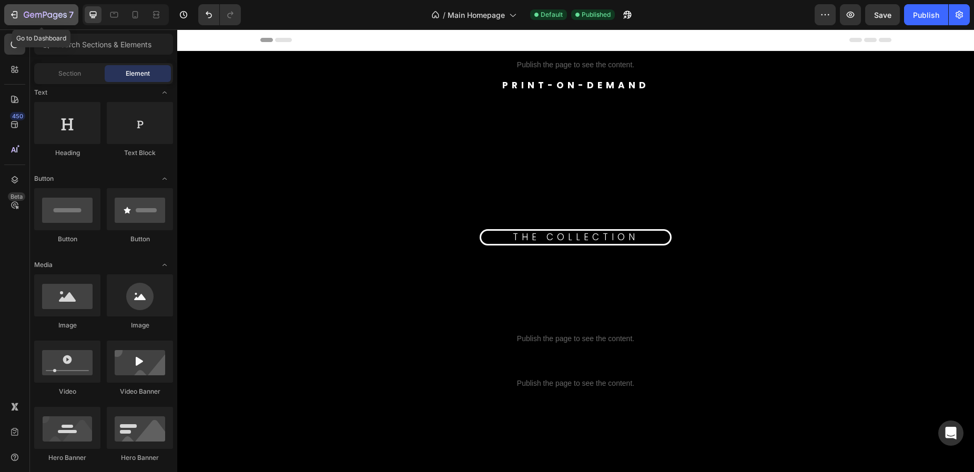
click at [47, 19] on icon "button" at bounding box center [45, 15] width 43 height 9
